Goal: Download file/media

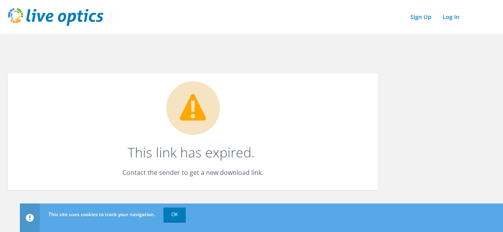
click at [311, 174] on p "Contact the sender to get a new download link." at bounding box center [193, 172] width 338 height 11
click at [443, 12] on link "Log In" at bounding box center [450, 17] width 25 height 12
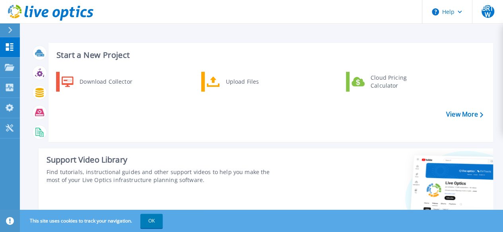
click at [335, 182] on div at bounding box center [391, 194] width 203 height 91
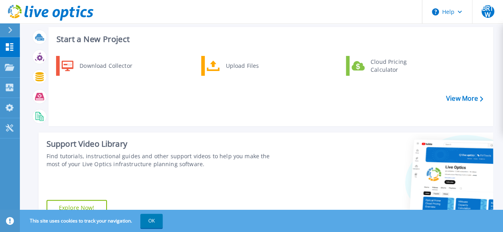
scroll to position [32, 0]
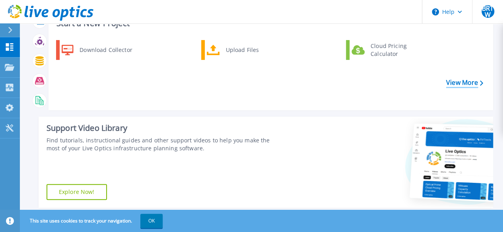
click at [453, 79] on link "View More" at bounding box center [464, 83] width 37 height 8
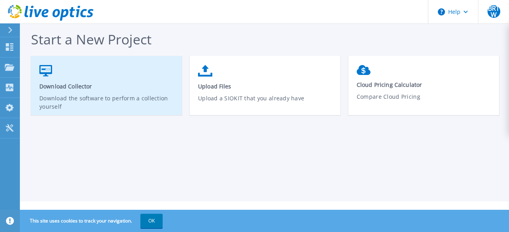
click at [83, 88] on span "Download Collector" at bounding box center [106, 87] width 134 height 8
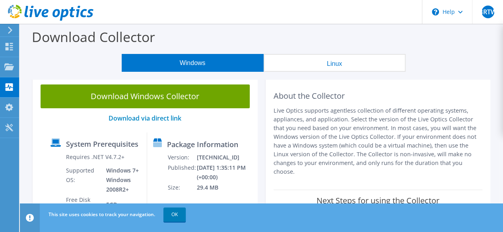
click at [368, 63] on button "Linux" at bounding box center [334, 63] width 142 height 18
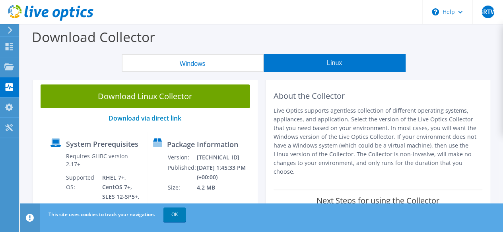
click at [424, 158] on p "Live Optics supports agentless collection of different operating systems, appli…" at bounding box center [377, 141] width 209 height 70
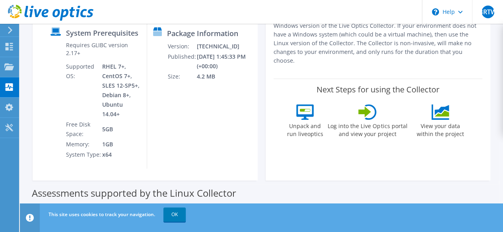
scroll to position [159, 0]
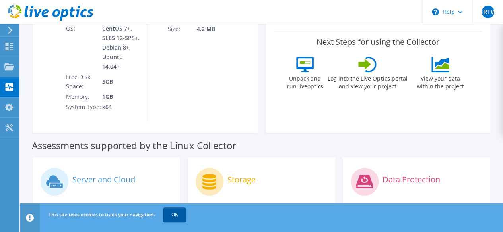
click at [179, 212] on link "OK" at bounding box center [174, 215] width 22 height 14
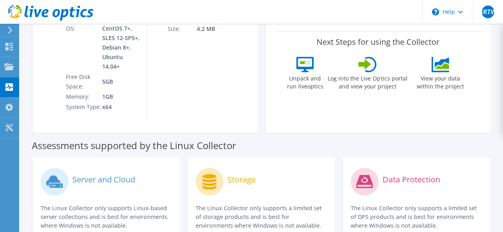
click at [318, 111] on div "About the Collector Live Optics supports agentless collection of different oper…" at bounding box center [377, 25] width 225 height 215
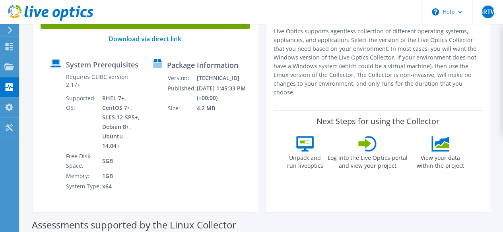
scroll to position [32, 0]
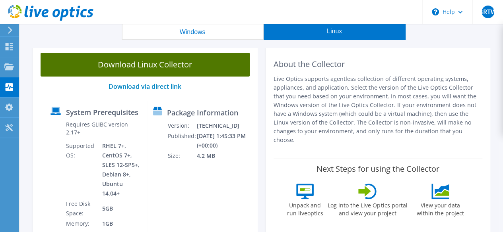
click at [174, 65] on link "Download Linux Collector" at bounding box center [145, 65] width 209 height 24
